Goal: Task Accomplishment & Management: Use online tool/utility

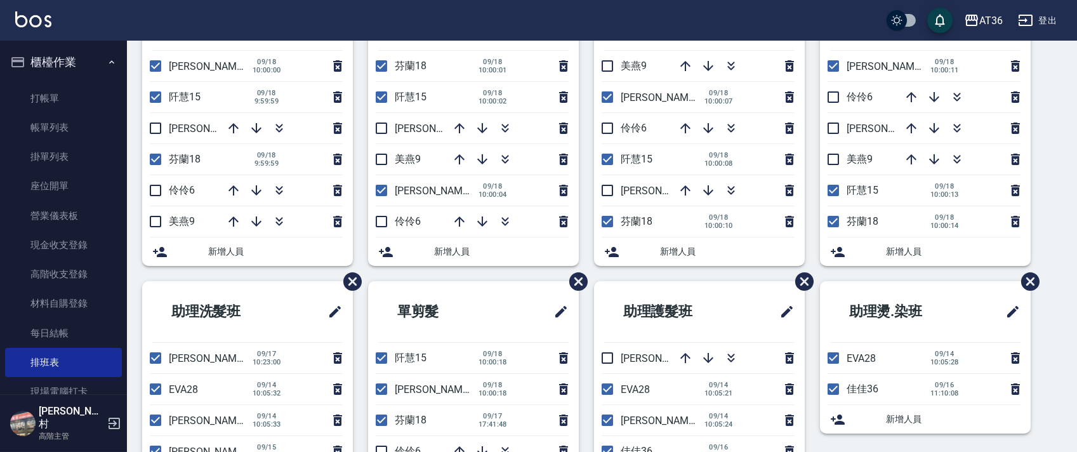
scroll to position [238, 0]
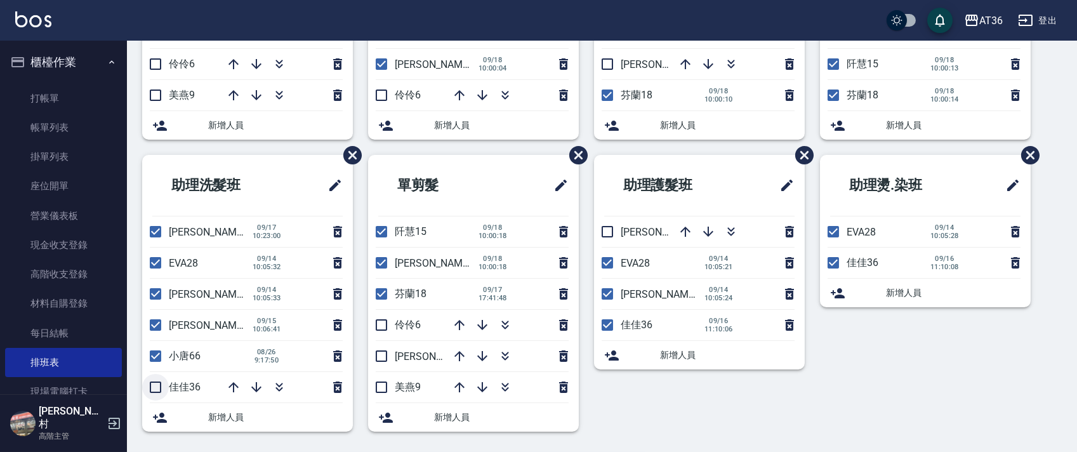
click at [157, 384] on input "checkbox" at bounding box center [155, 387] width 27 height 27
checkbox input "true"
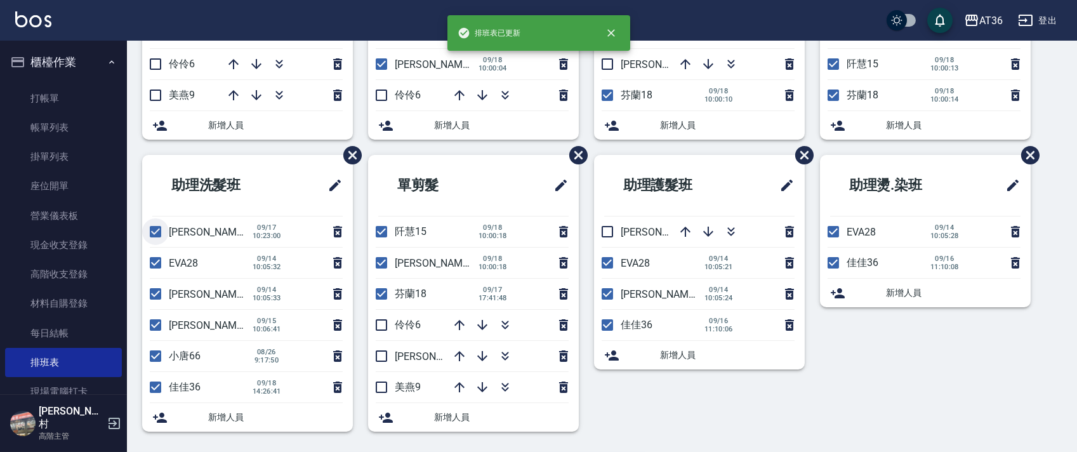
click at [154, 230] on input "checkbox" at bounding box center [155, 231] width 27 height 27
checkbox input "false"
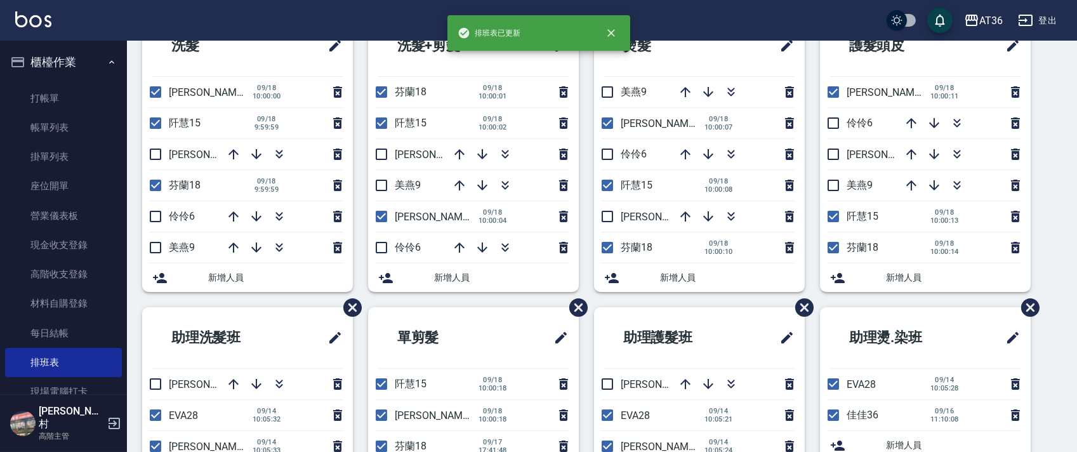
scroll to position [0, 0]
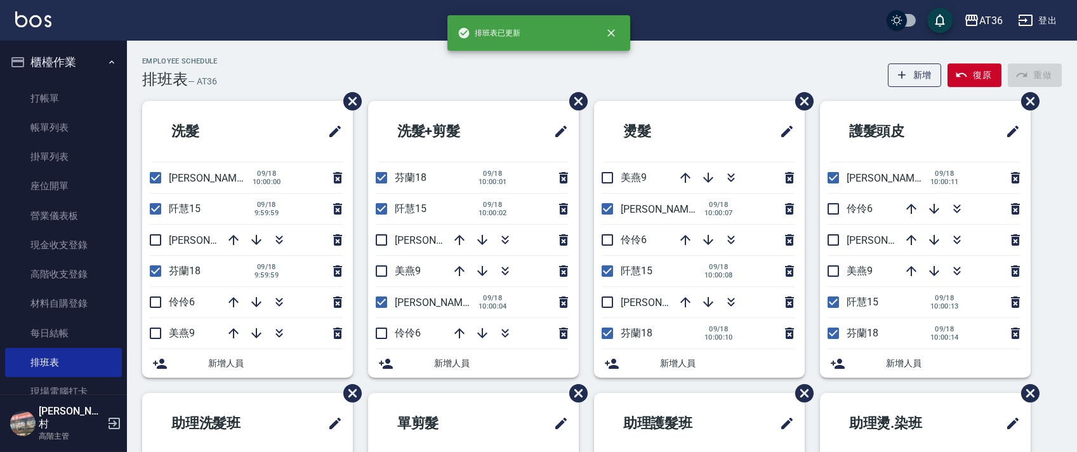
click at [475, 105] on li "洗髮+剪髮" at bounding box center [473, 131] width 211 height 61
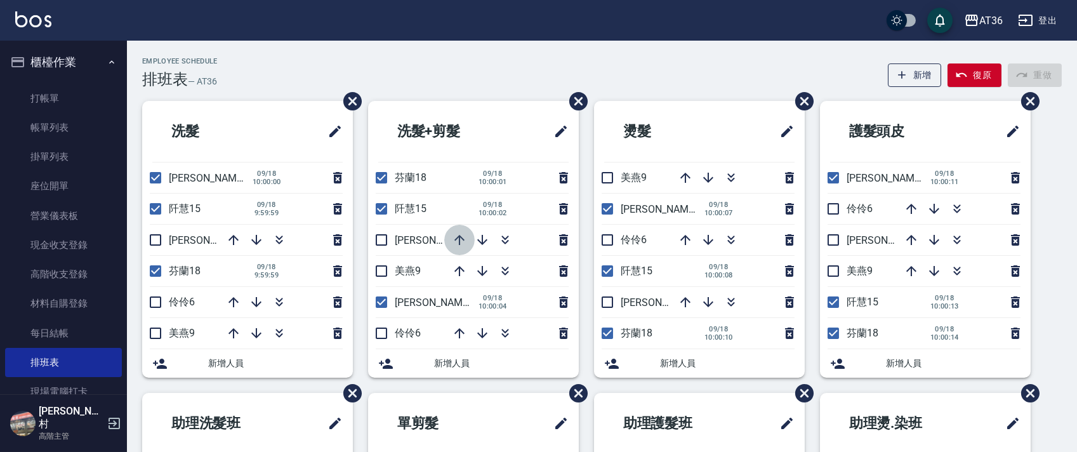
click at [459, 233] on icon "button" at bounding box center [459, 239] width 15 height 15
click at [511, 55] on div "Employee Schedule 排班表 — AT36 新增 復原 重做 洗髮 小鳳16 [DATE] 10:00:00 [PERSON_NAME]15 […" at bounding box center [602, 365] width 950 height 649
click at [447, 66] on div "Employee Schedule 排班表 — AT36 新增 復原 重做" at bounding box center [601, 72] width 919 height 31
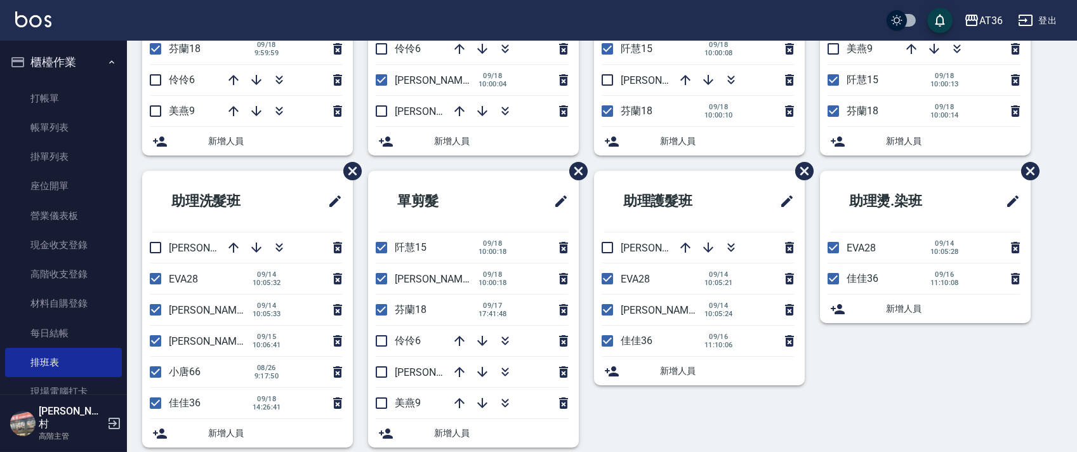
scroll to position [238, 0]
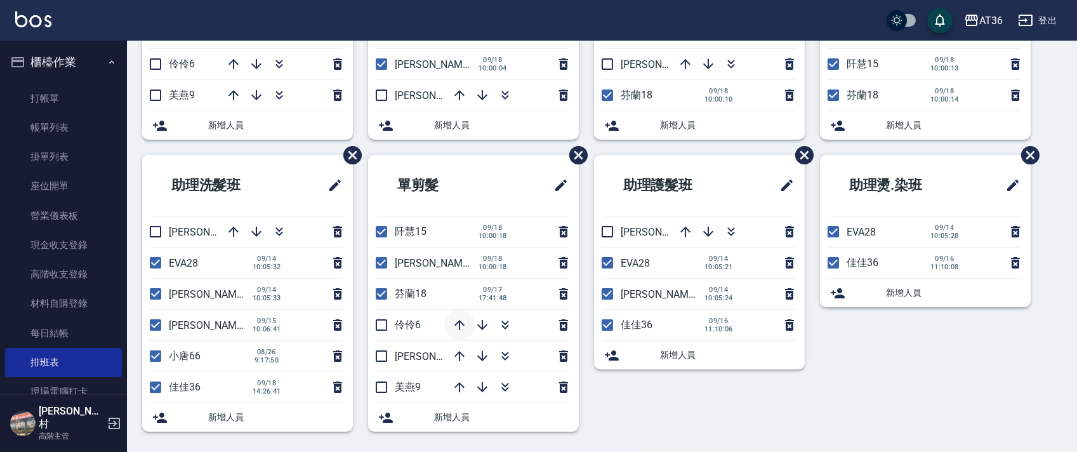
click at [452, 325] on icon "button" at bounding box center [459, 324] width 15 height 15
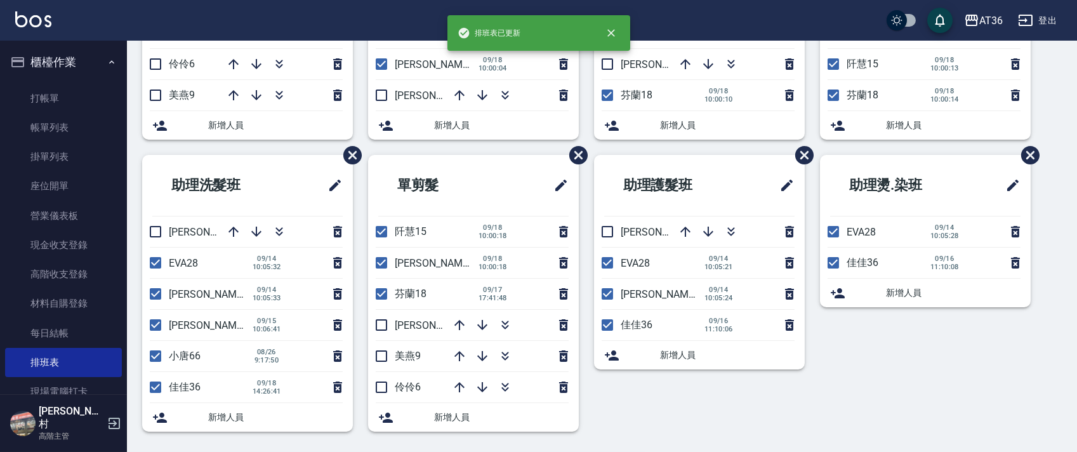
scroll to position [0, 0]
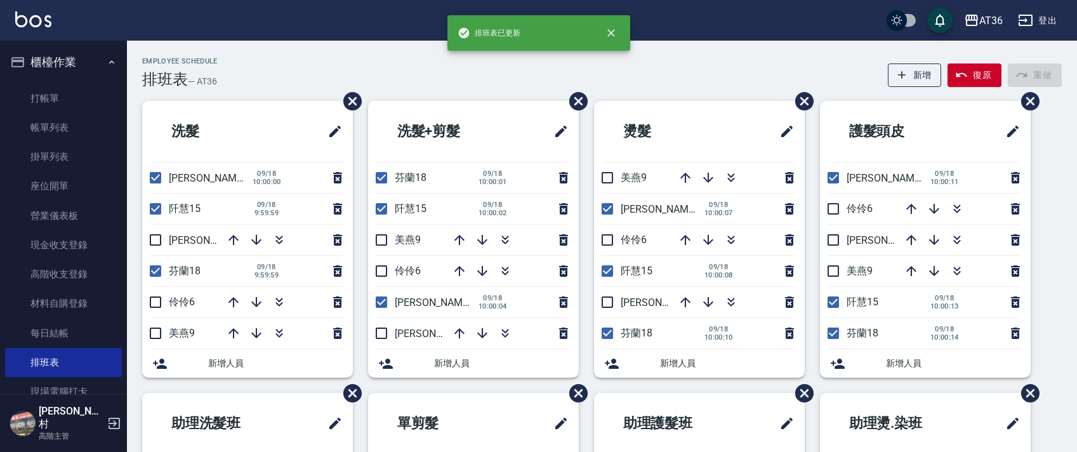
click at [488, 101] on li "洗髮+剪髮" at bounding box center [473, 131] width 211 height 61
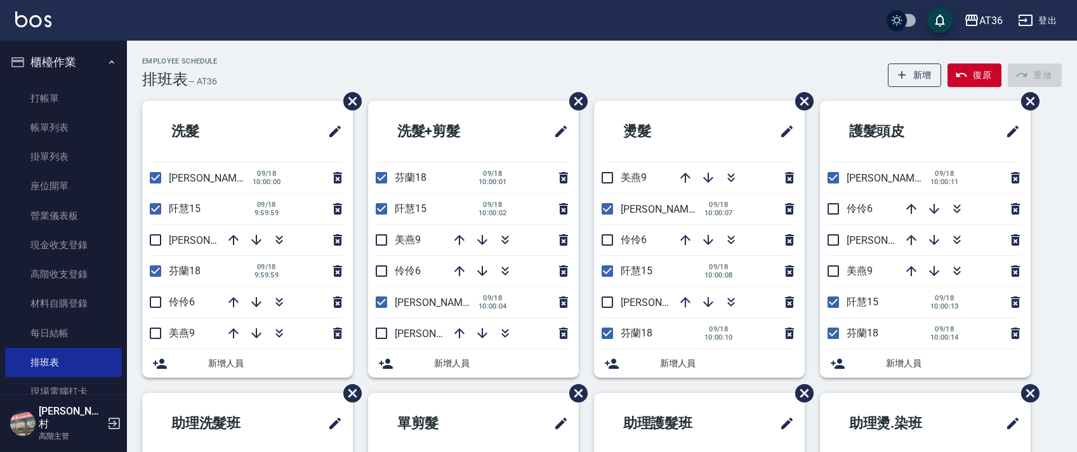
click at [303, 59] on div "Employee Schedule 排班表 — AT36 新增 復原 重做" at bounding box center [601, 72] width 919 height 31
click at [526, 89] on div "Employee Schedule 排班表 — AT36 新增 復原 重做 洗髮 小鳳16 [DATE] 10:00:00 [PERSON_NAME]15 […" at bounding box center [602, 370] width 950 height 627
click at [443, 67] on div "Employee Schedule 排班表 — AT36 新增 復原 重做" at bounding box center [601, 72] width 919 height 31
click at [455, 233] on icon "button" at bounding box center [459, 239] width 15 height 15
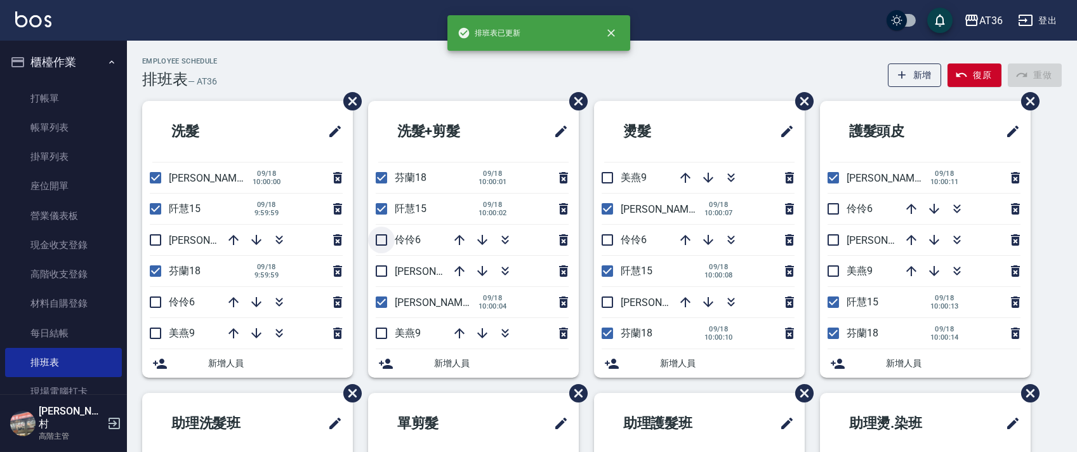
click at [383, 244] on input "checkbox" at bounding box center [381, 239] width 27 height 27
click at [457, 272] on icon "button" at bounding box center [459, 270] width 15 height 15
click at [382, 241] on input "checkbox" at bounding box center [381, 239] width 27 height 27
click at [522, 101] on li "洗髮+剪髮" at bounding box center [473, 131] width 211 height 61
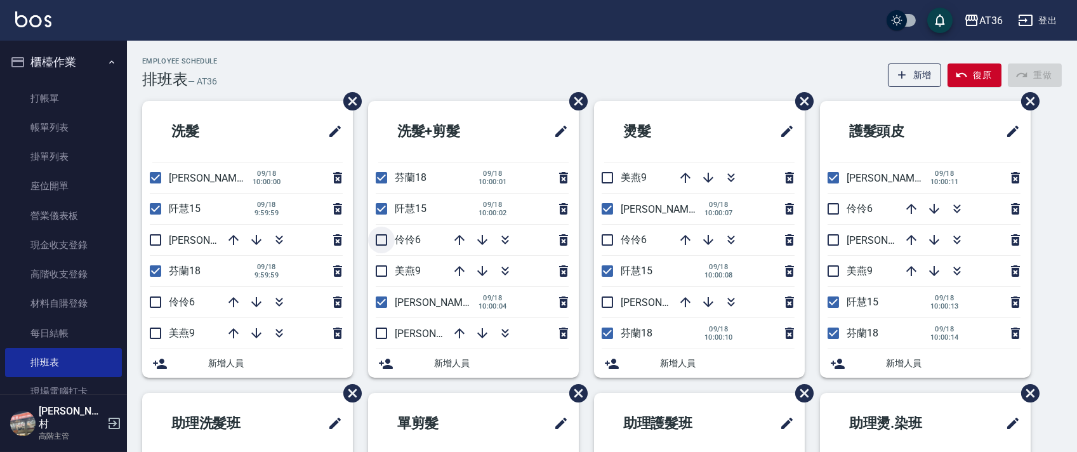
click at [378, 242] on input "checkbox" at bounding box center [381, 239] width 27 height 27
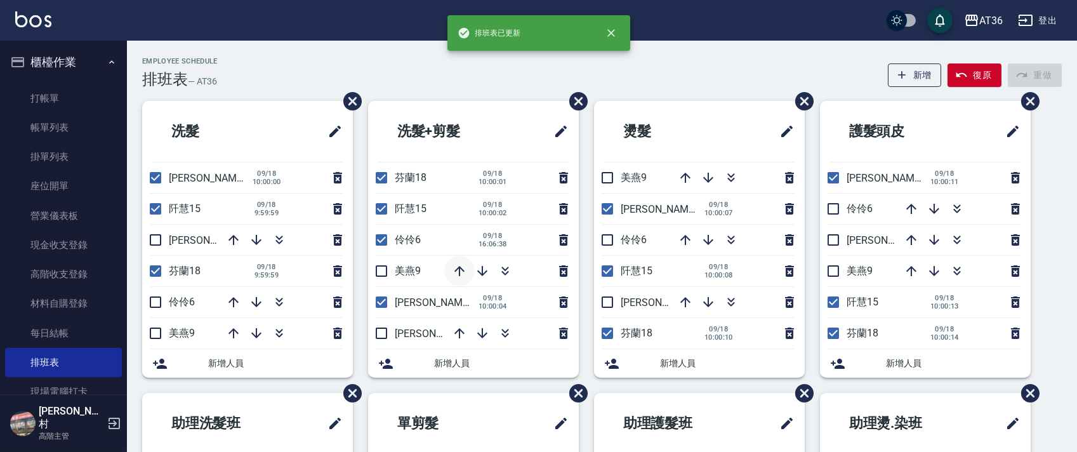
click at [459, 273] on icon "button" at bounding box center [459, 271] width 10 height 10
click at [443, 82] on div "Employee Schedule 排班表 — AT36 新增 復原 重做" at bounding box center [601, 72] width 919 height 31
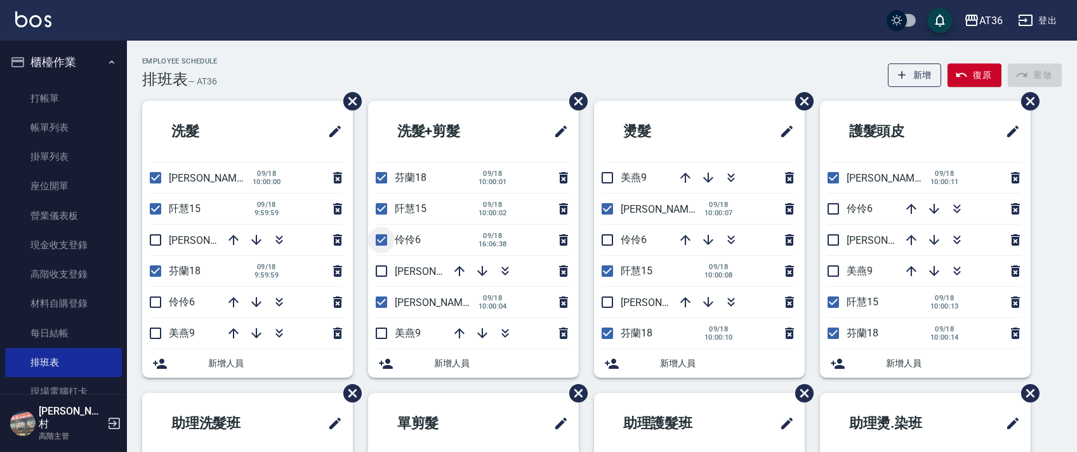
click at [381, 241] on input "checkbox" at bounding box center [381, 239] width 27 height 27
checkbox input "false"
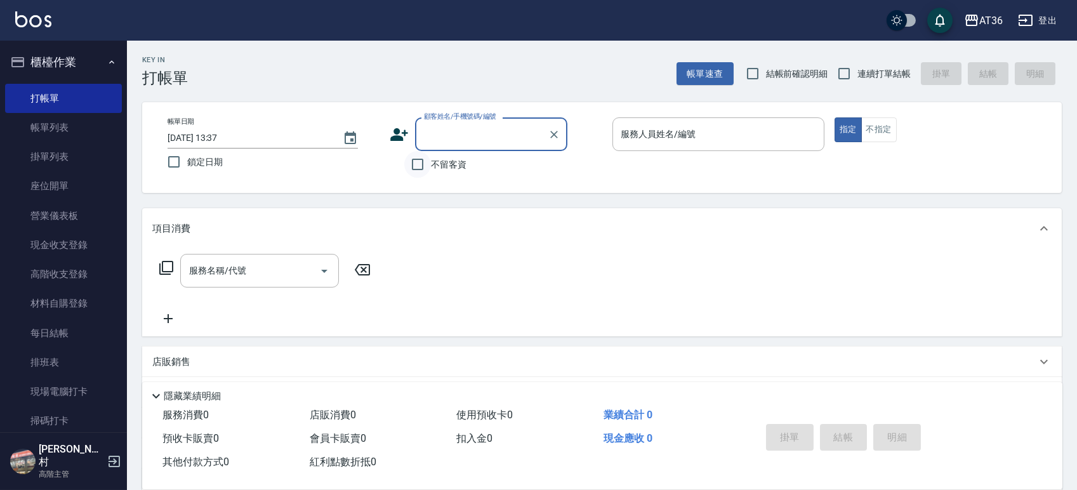
click at [418, 164] on input "不留客資" at bounding box center [417, 164] width 27 height 27
checkbox input "true"
click at [842, 70] on input "連續打單結帳" at bounding box center [843, 73] width 27 height 27
checkbox input "true"
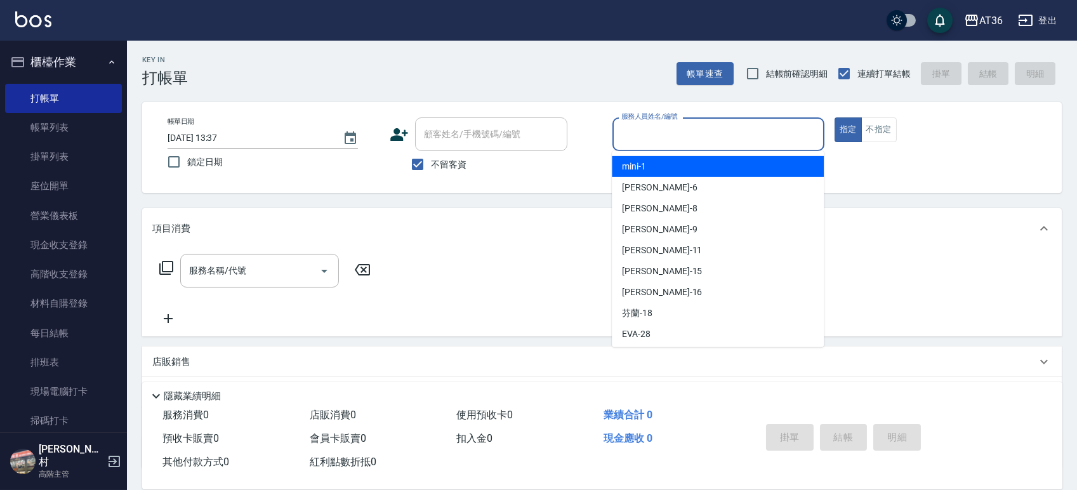
click at [757, 131] on input "服務人員姓名/編號" at bounding box center [718, 134] width 200 height 22
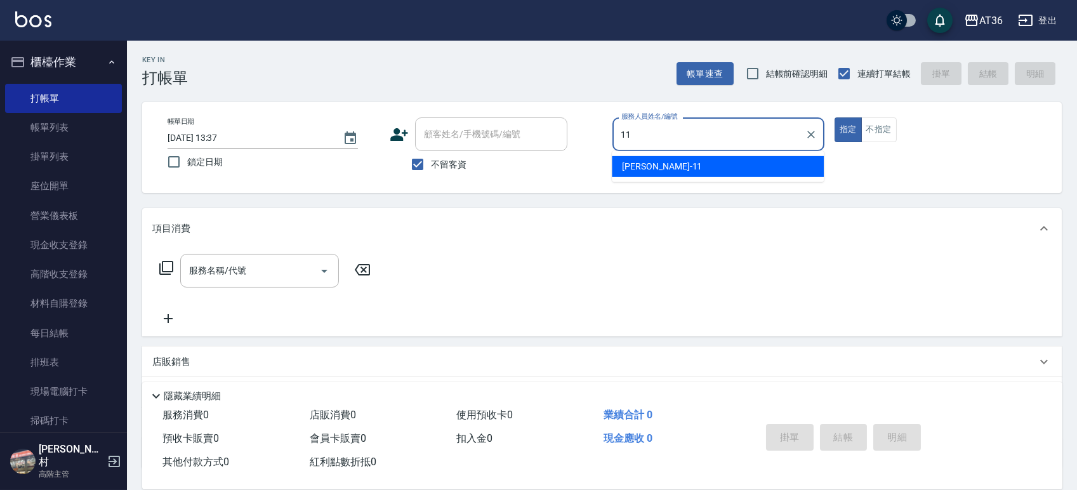
type input "11"
type button "true"
type input "珮茹-11"
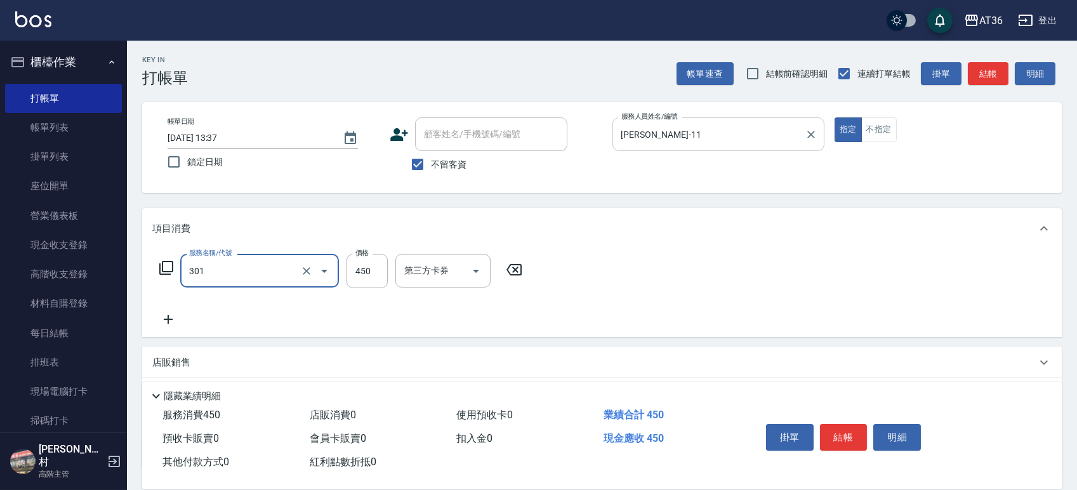
type input "洗+剪(301)"
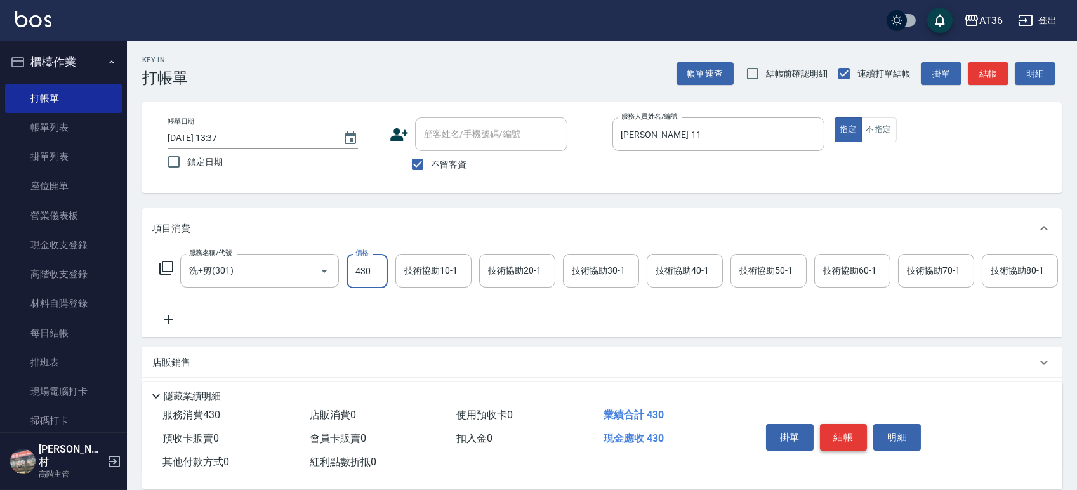
type input "430"
click at [833, 433] on button "結帳" at bounding box center [844, 437] width 48 height 27
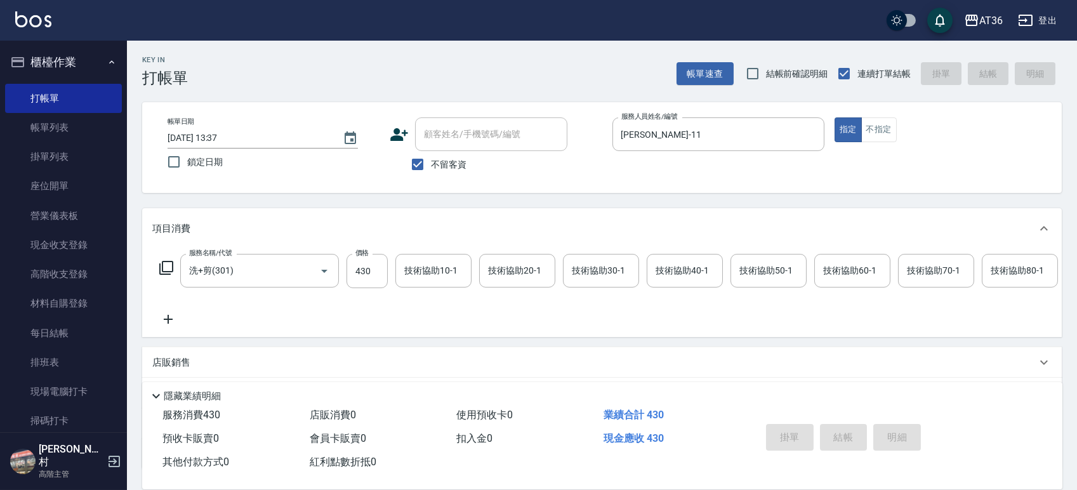
type input "2025/09/18 16:03"
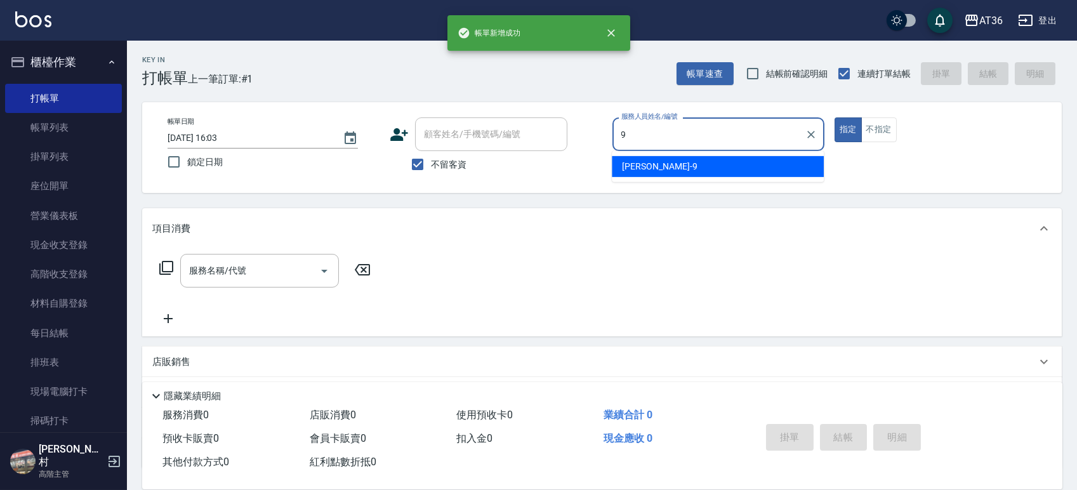
type input "美燕-9"
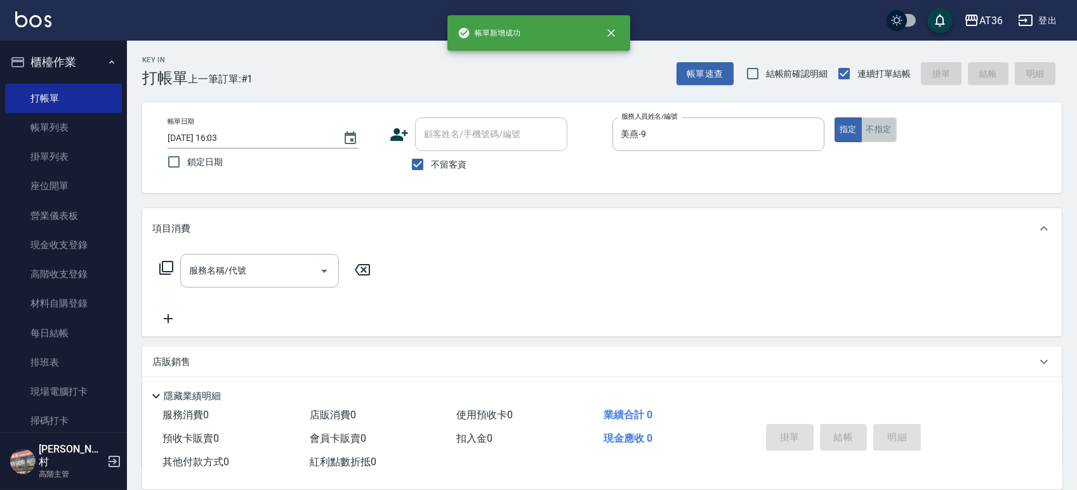
click at [884, 134] on button "不指定" at bounding box center [879, 129] width 36 height 25
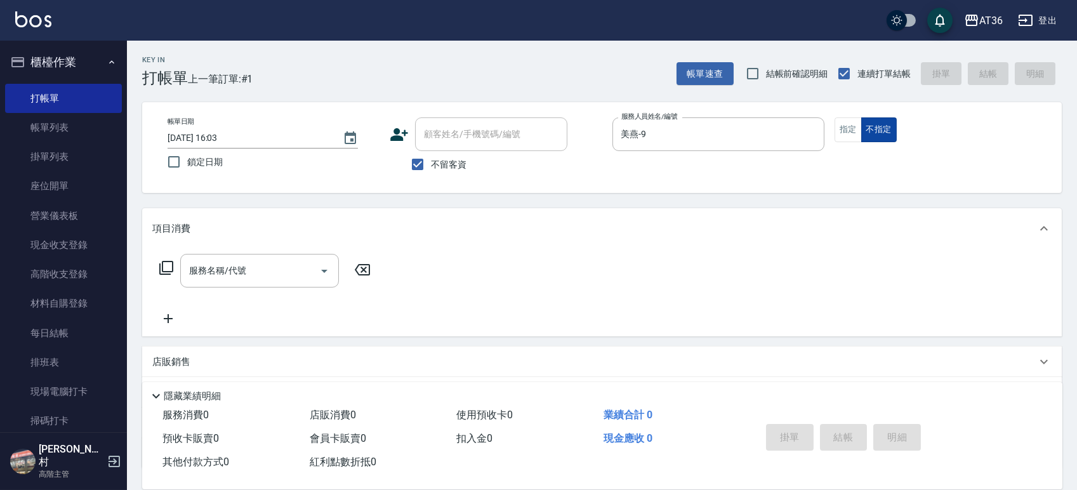
type button "false"
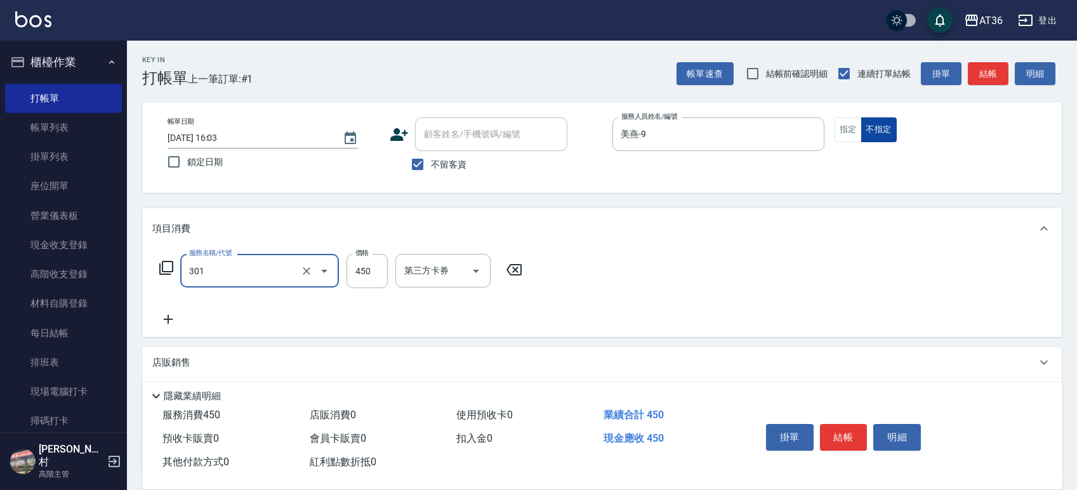
type input "洗+剪(301)"
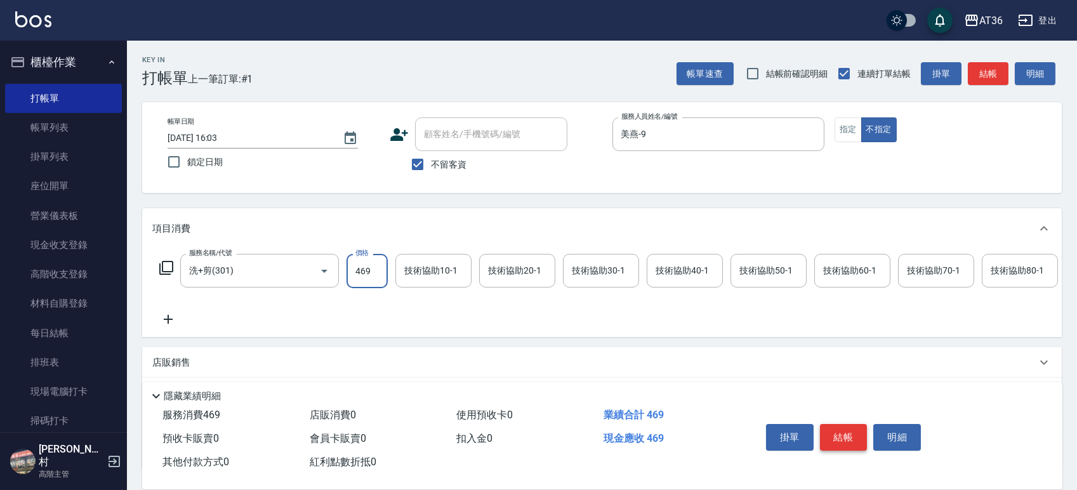
type input "469"
click at [832, 447] on button "結帳" at bounding box center [844, 437] width 48 height 27
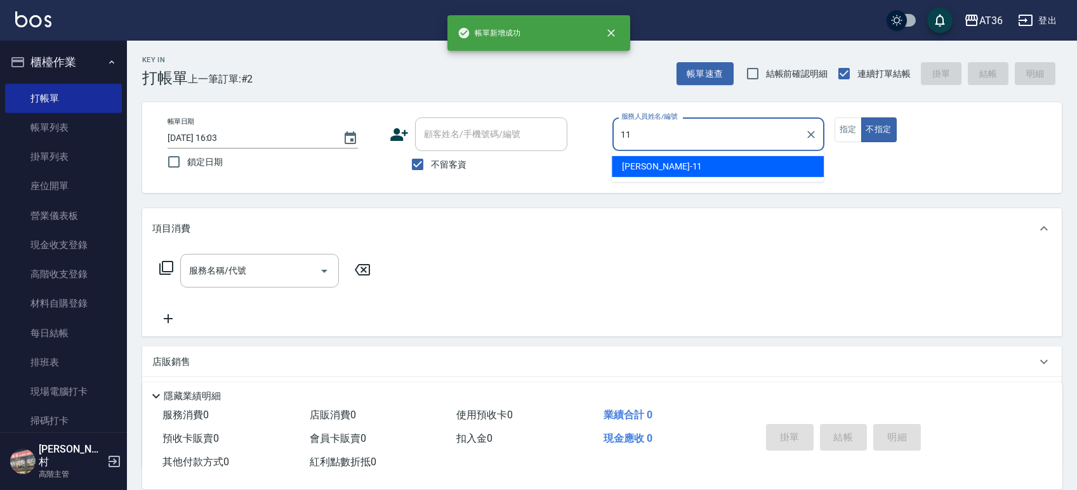
type input "珮茹-11"
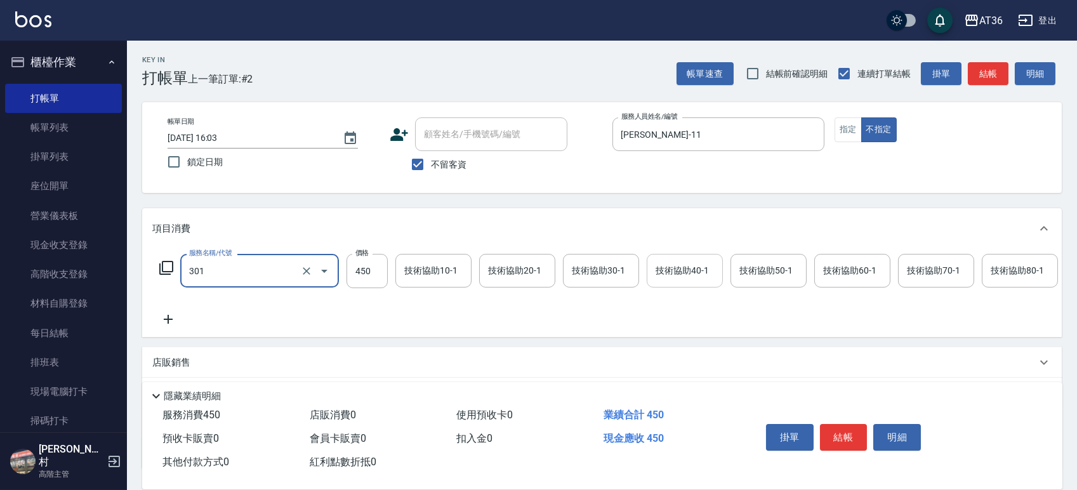
click at [694, 277] on input "技術協助40-1" at bounding box center [684, 270] width 65 height 22
type input "洗+剪(301)"
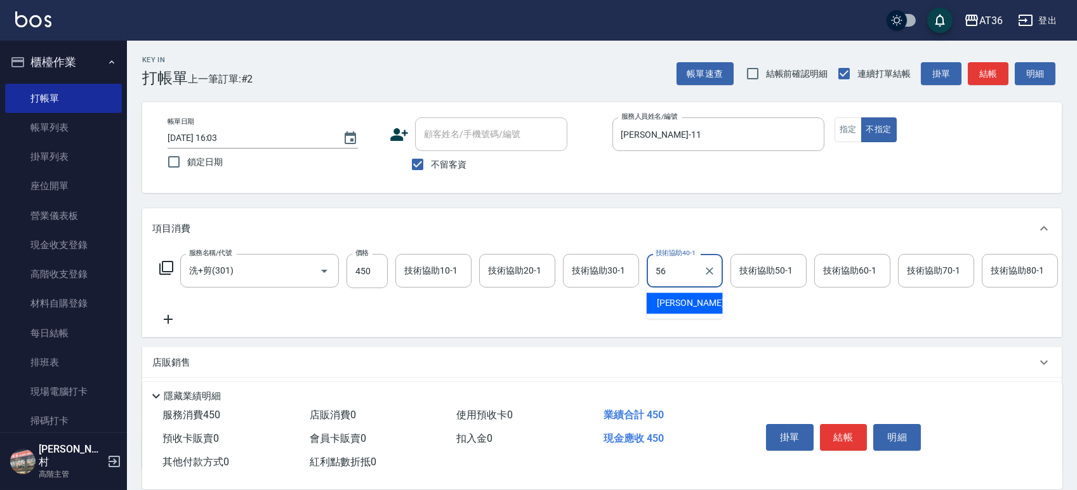
type input "欣蓓-56"
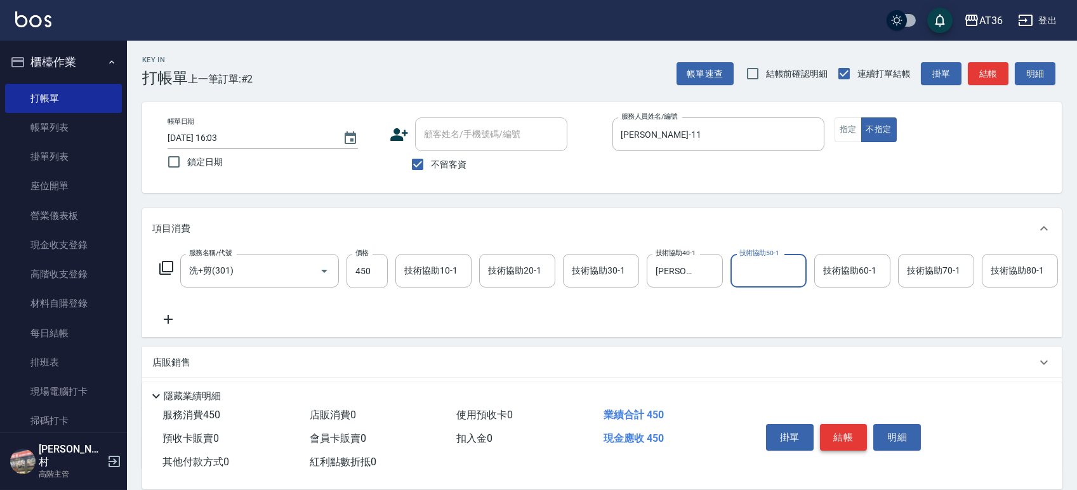
click at [847, 435] on button "結帳" at bounding box center [844, 437] width 48 height 27
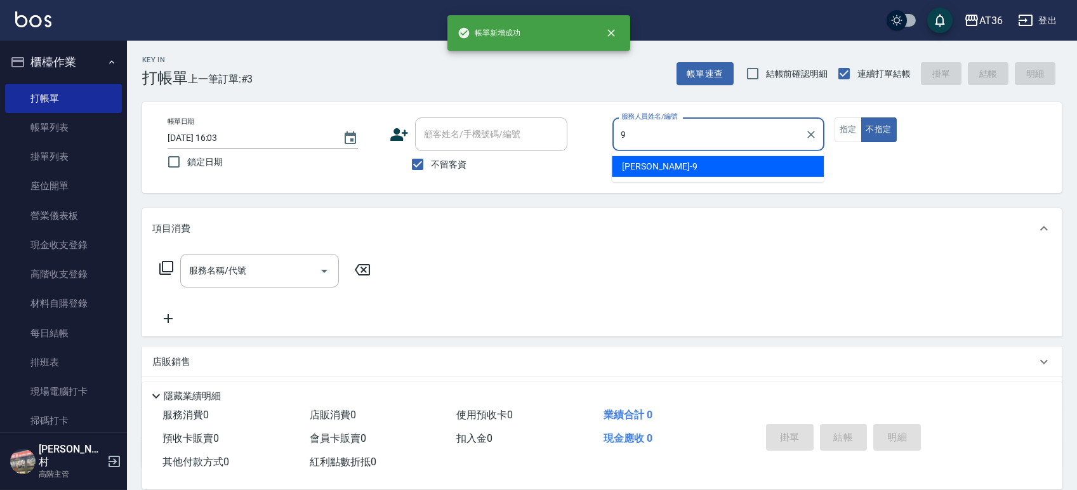
type input "美燕-9"
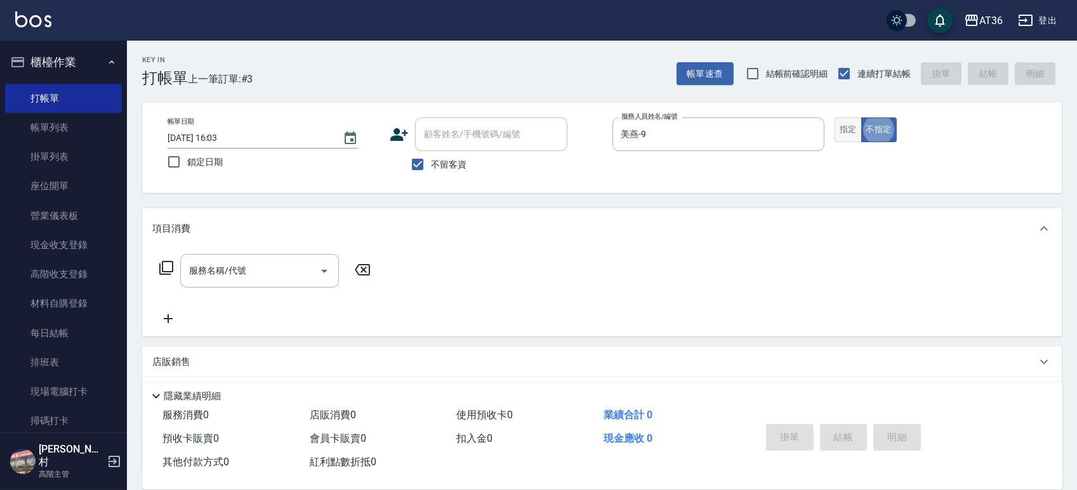
click at [842, 131] on button "指定" at bounding box center [847, 129] width 27 height 25
click at [263, 265] on input "服務名稱/代號" at bounding box center [250, 270] width 128 height 22
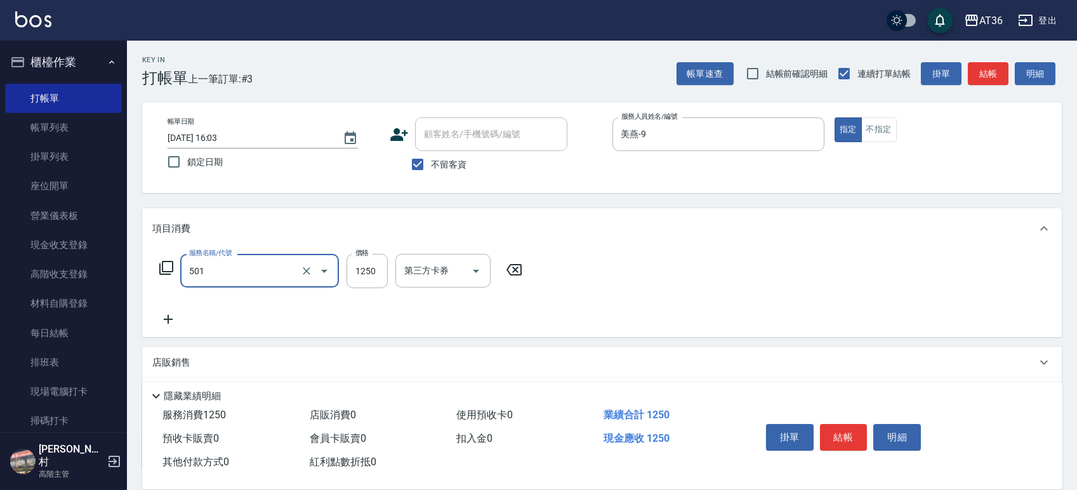
type input "染髮(501)"
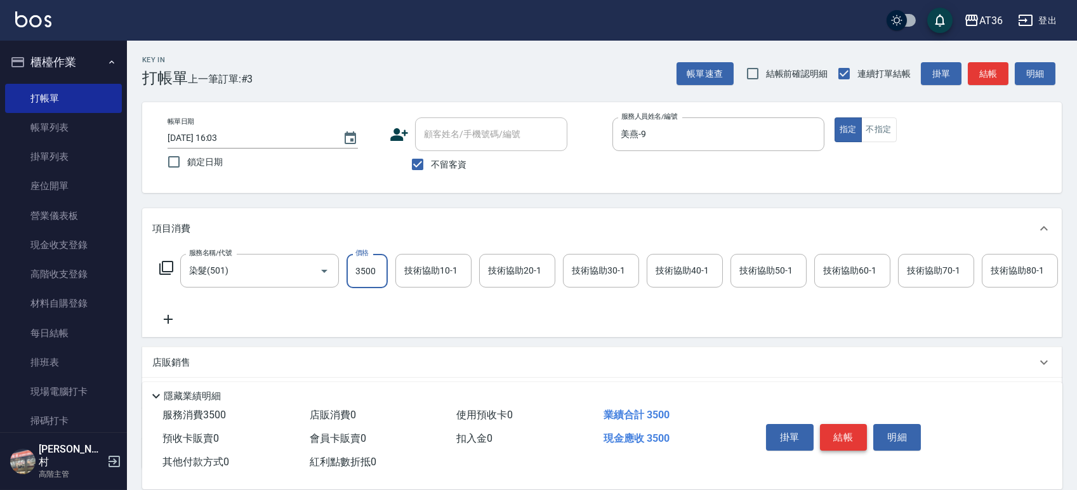
type input "3500"
click at [835, 435] on button "結帳" at bounding box center [844, 437] width 48 height 27
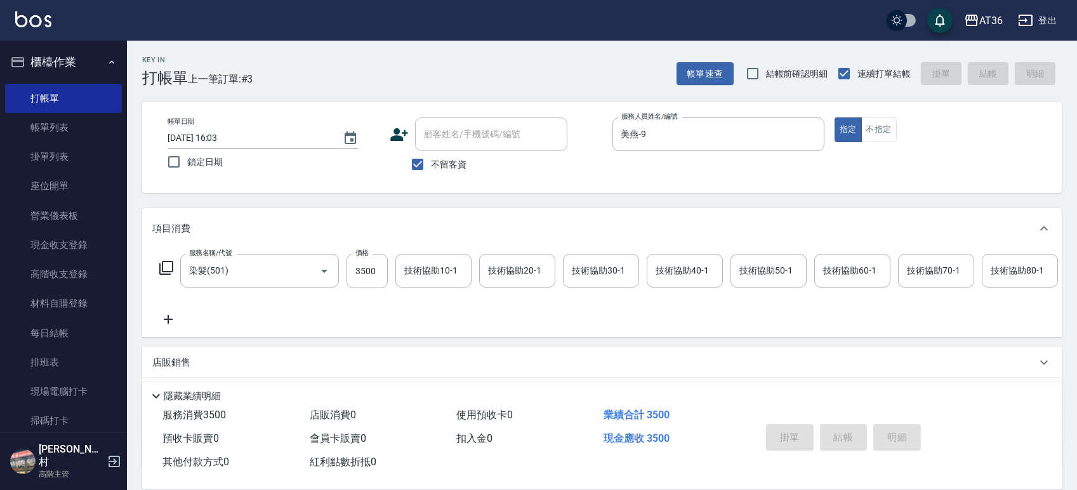
type input "2025/09/18 16:04"
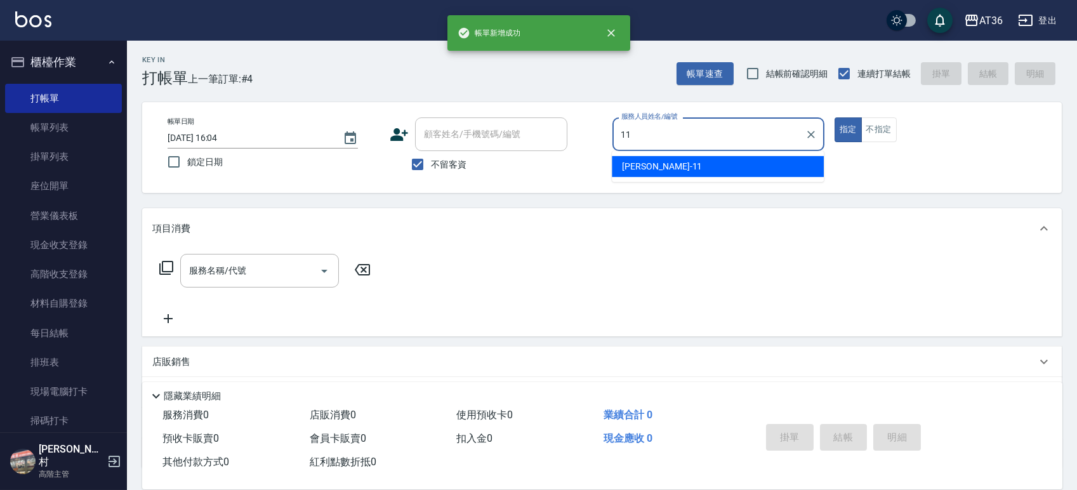
type input "珮茹-11"
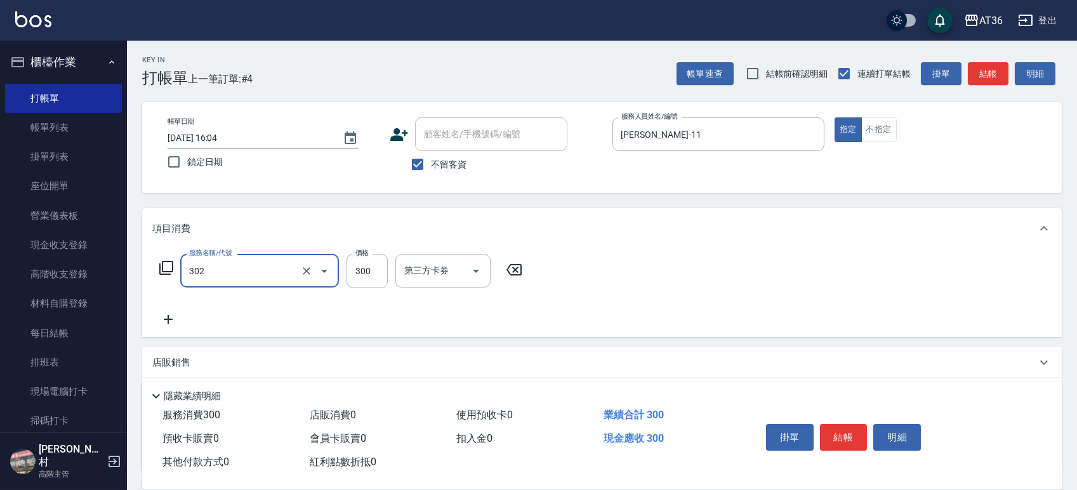
type input "造型剪髮(302)"
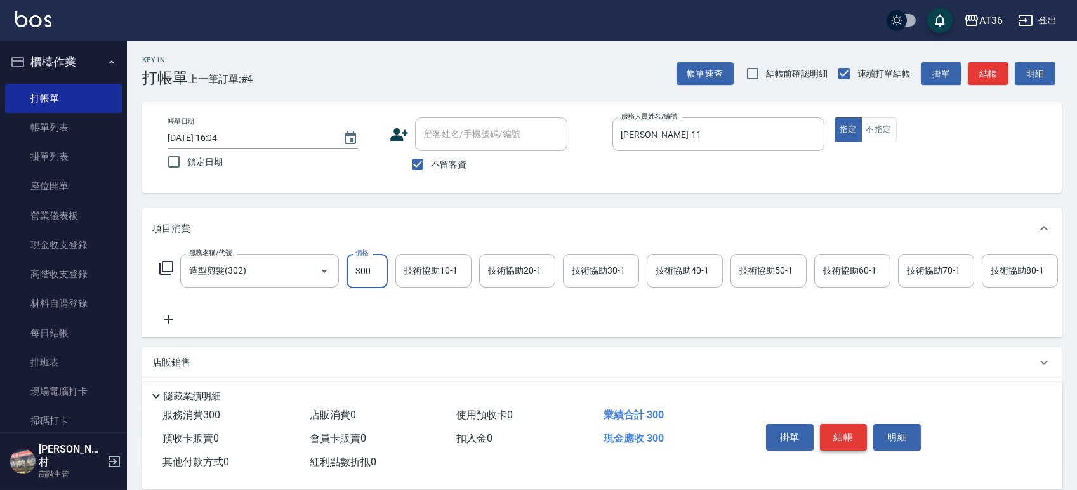
click at [843, 442] on button "結帳" at bounding box center [844, 437] width 48 height 27
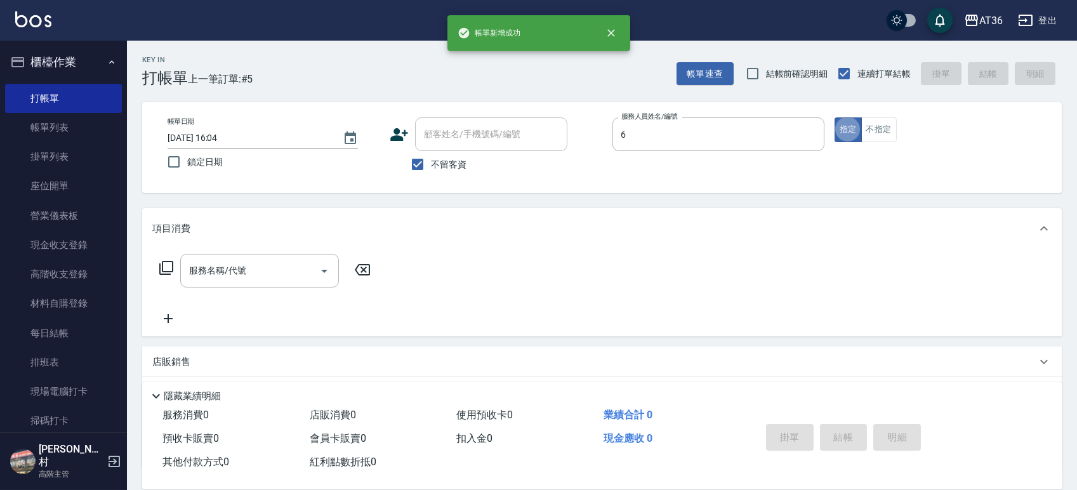
type input "伶伶-6"
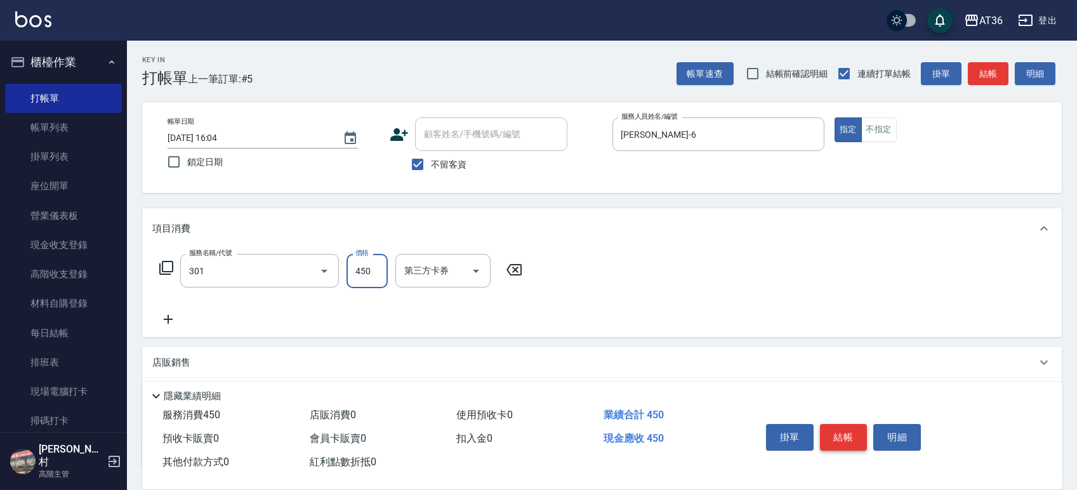
type input "洗+剪(301)"
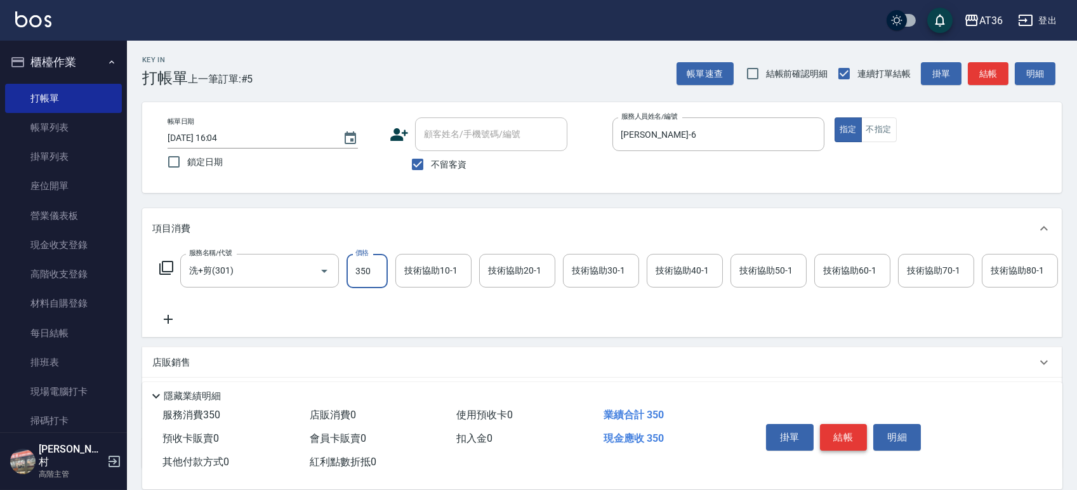
type input "350"
click at [847, 436] on button "結帳" at bounding box center [844, 437] width 48 height 27
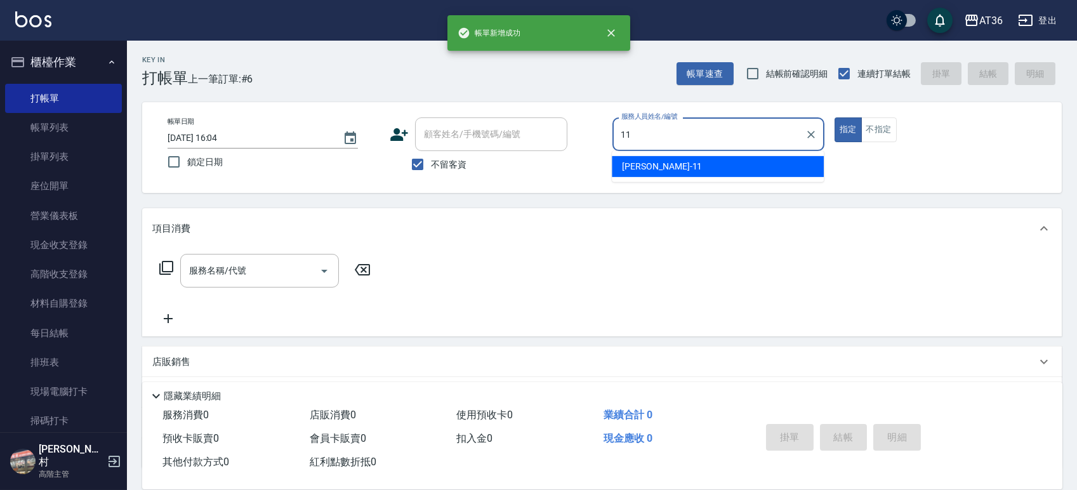
type input "珮茹-11"
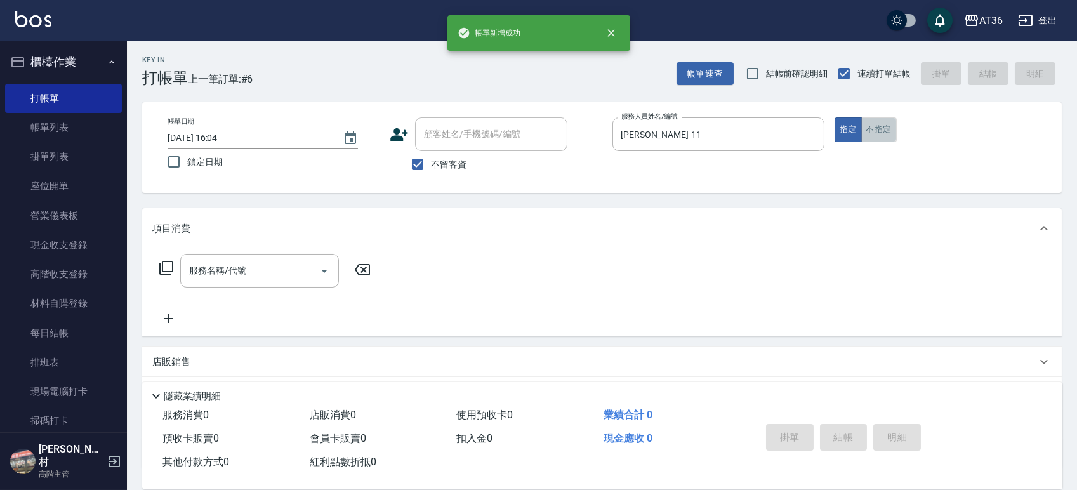
click at [875, 128] on button "不指定" at bounding box center [879, 129] width 36 height 25
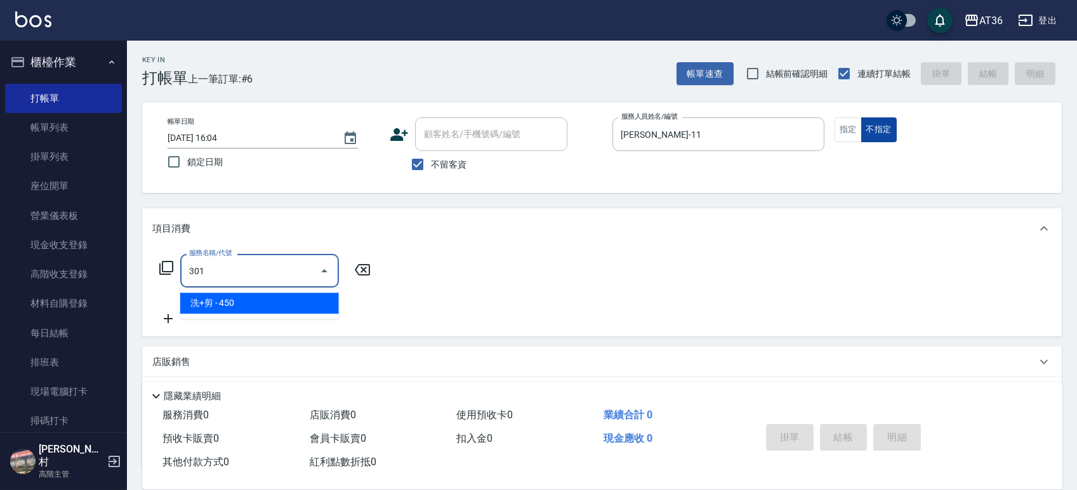
type input "洗+剪(301)"
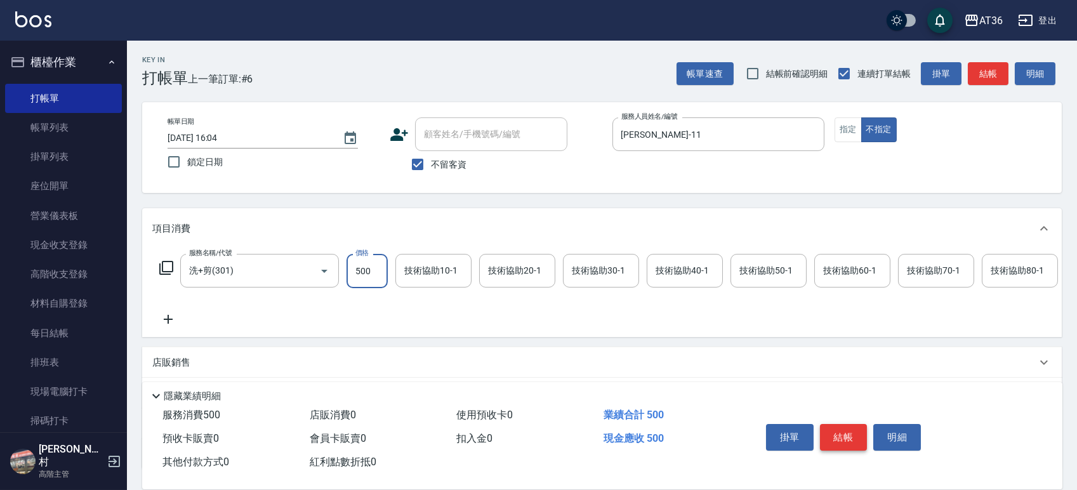
type input "500"
click at [836, 440] on button "結帳" at bounding box center [844, 437] width 48 height 27
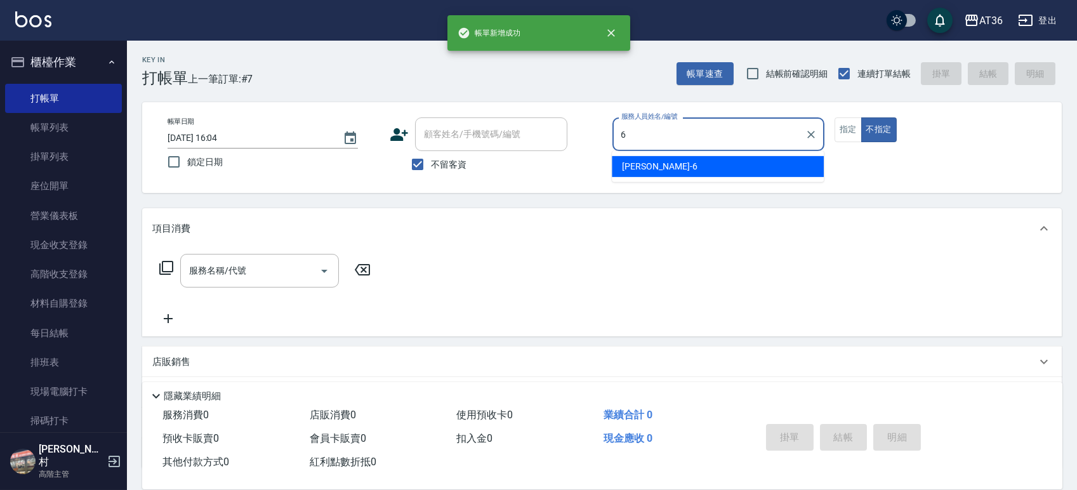
type input "伶伶-6"
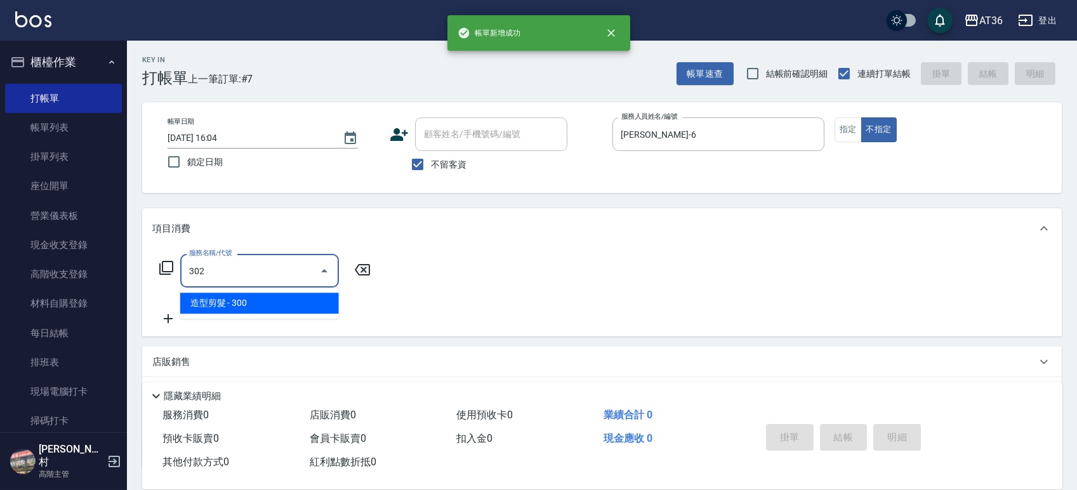
type input "造型剪髮(302)"
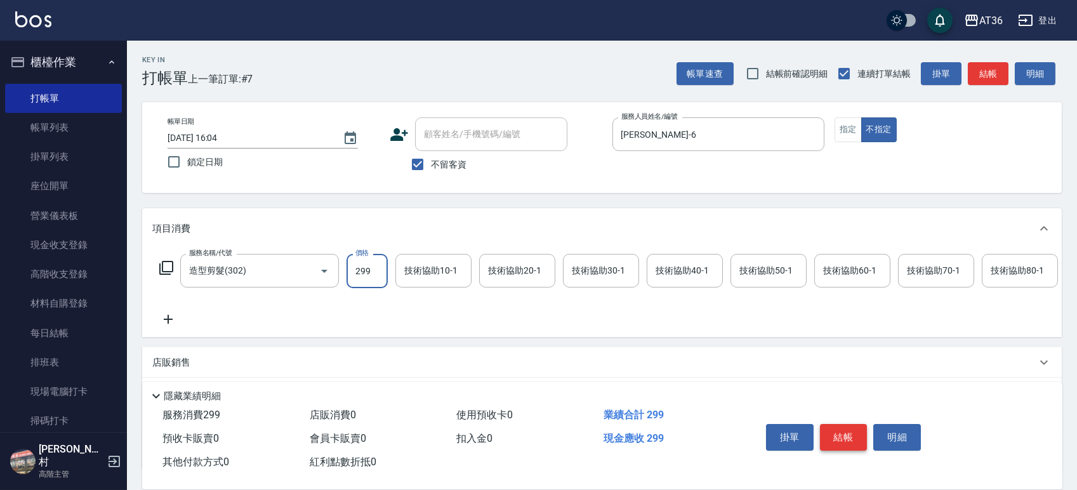
type input "299"
click at [845, 435] on button "結帳" at bounding box center [844, 437] width 48 height 27
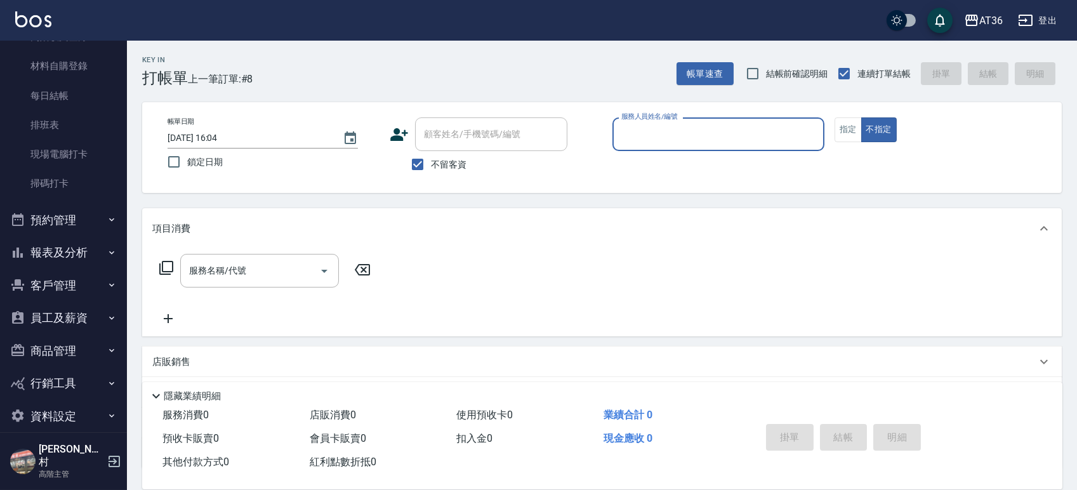
scroll to position [240, 0]
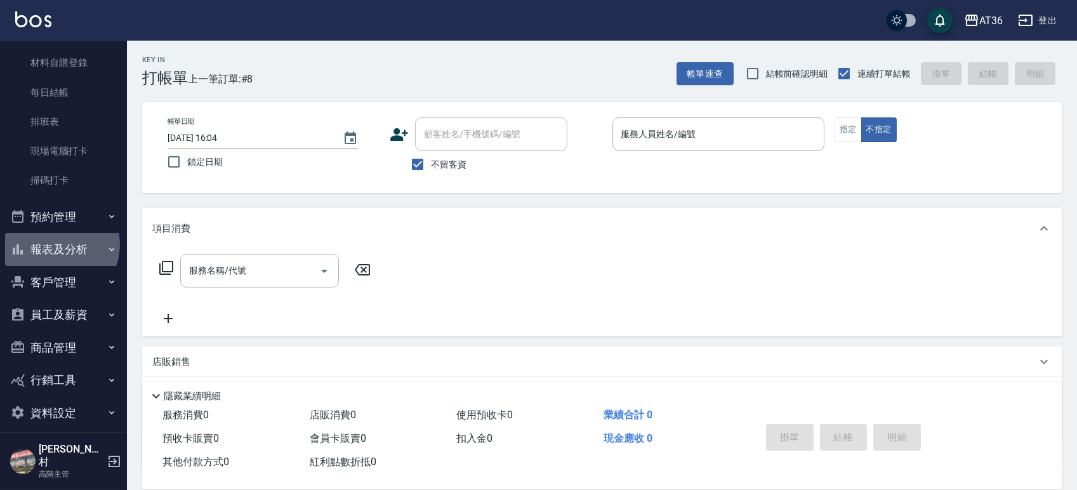
click at [55, 244] on button "報表及分析" at bounding box center [63, 249] width 117 height 33
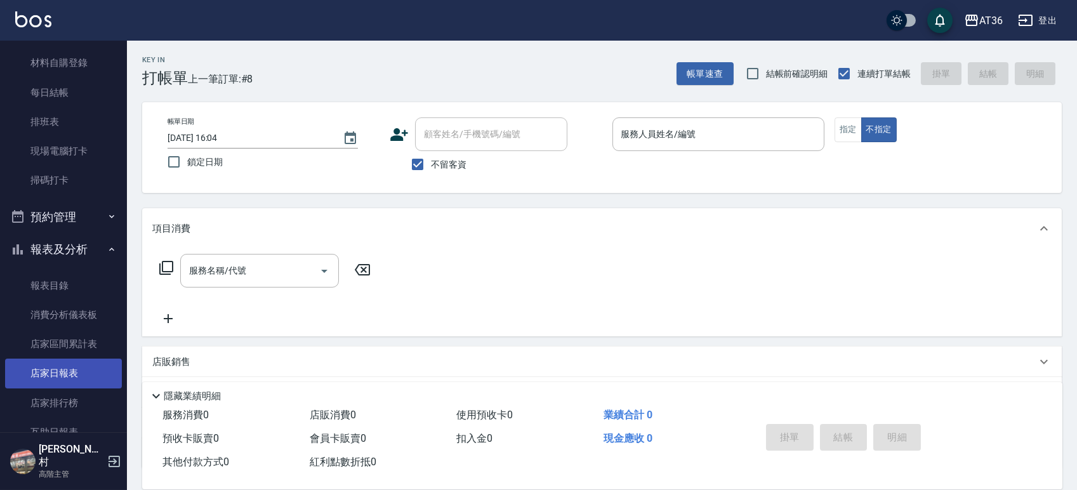
click at [58, 374] on link "店家日報表" at bounding box center [63, 372] width 117 height 29
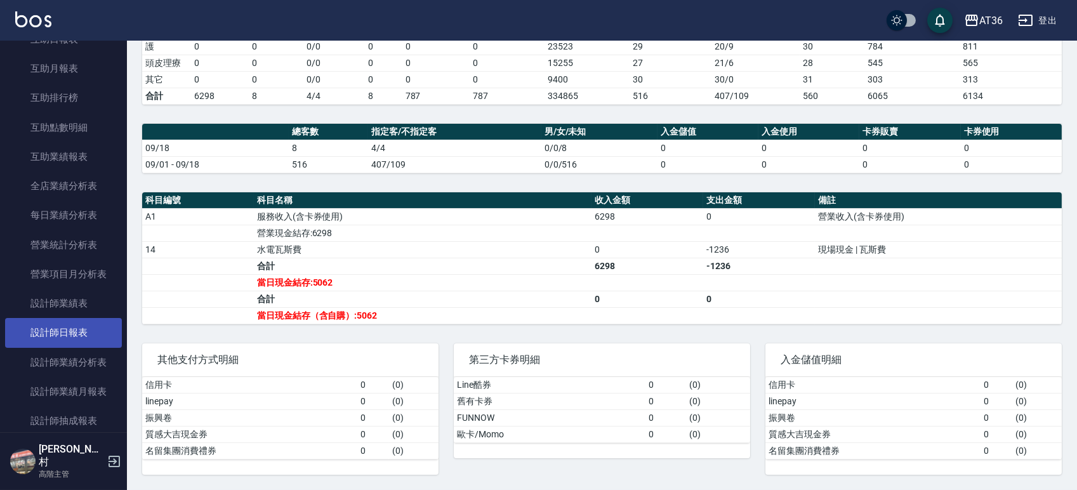
scroll to position [664, 0]
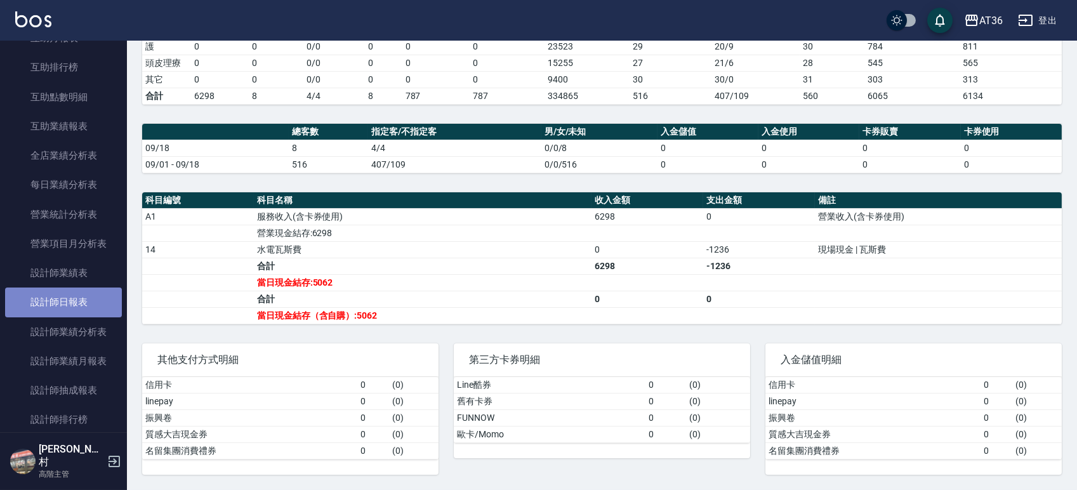
click at [71, 294] on link "設計師日報表" at bounding box center [63, 301] width 117 height 29
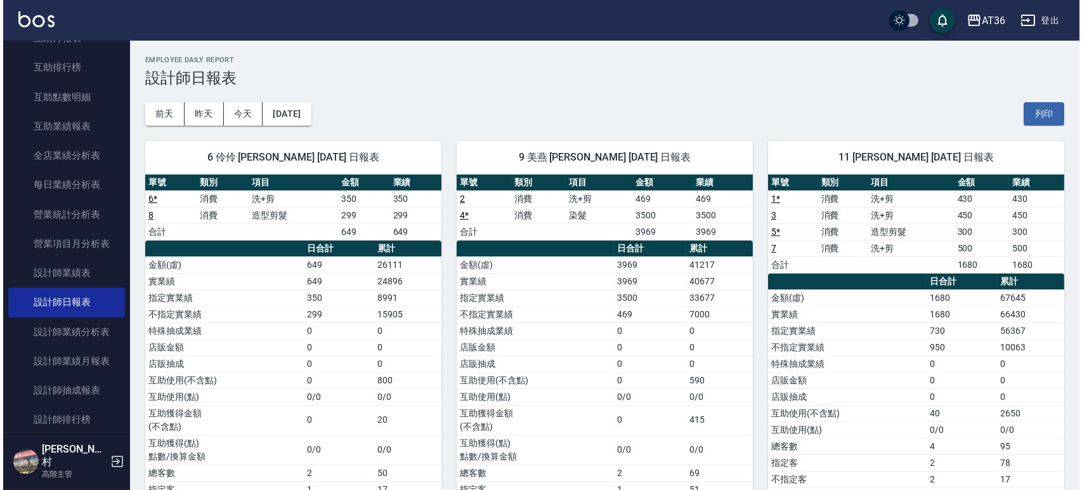
scroll to position [579, 0]
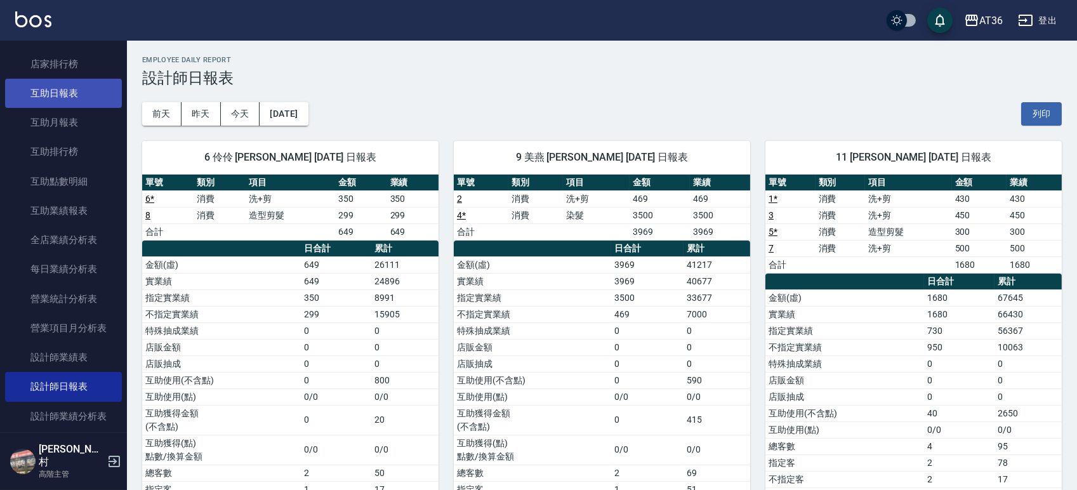
click at [62, 86] on link "互助日報表" at bounding box center [63, 93] width 117 height 29
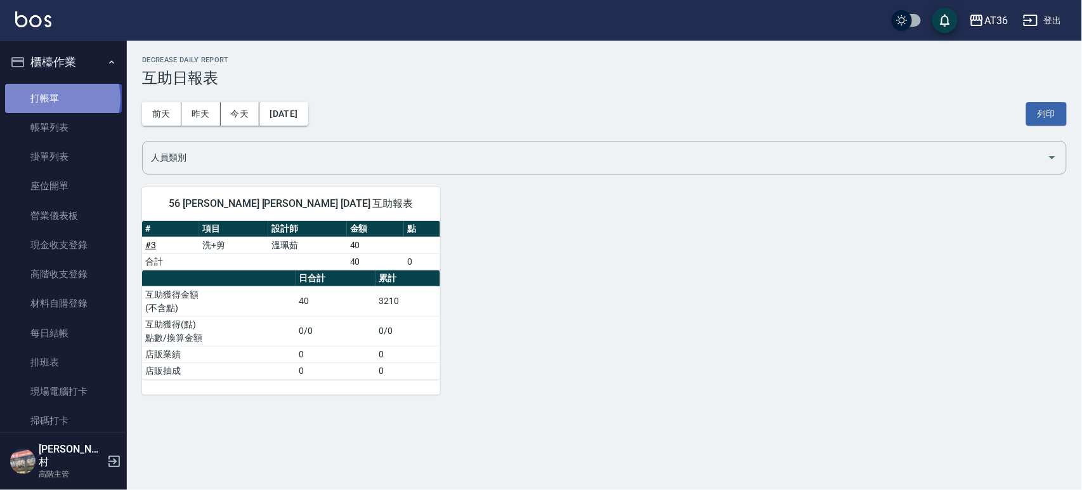
click at [62, 98] on link "打帳單" at bounding box center [63, 98] width 117 height 29
